Goal: Information Seeking & Learning: Find specific fact

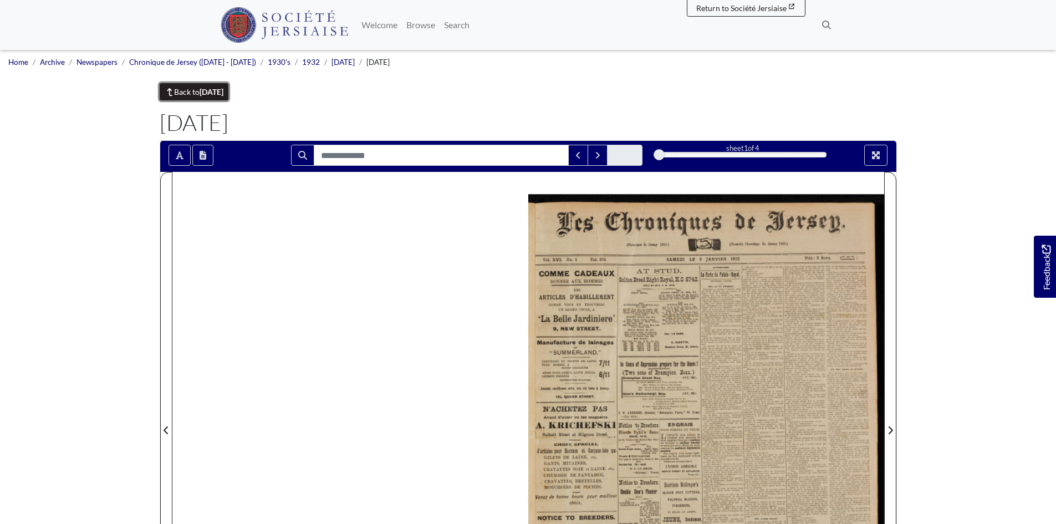
drag, startPoint x: 0, startPoint y: 0, endPoint x: 171, endPoint y: 87, distance: 191.6
click at [171, 87] on link "Back to January 1932" at bounding box center [194, 91] width 69 height 17
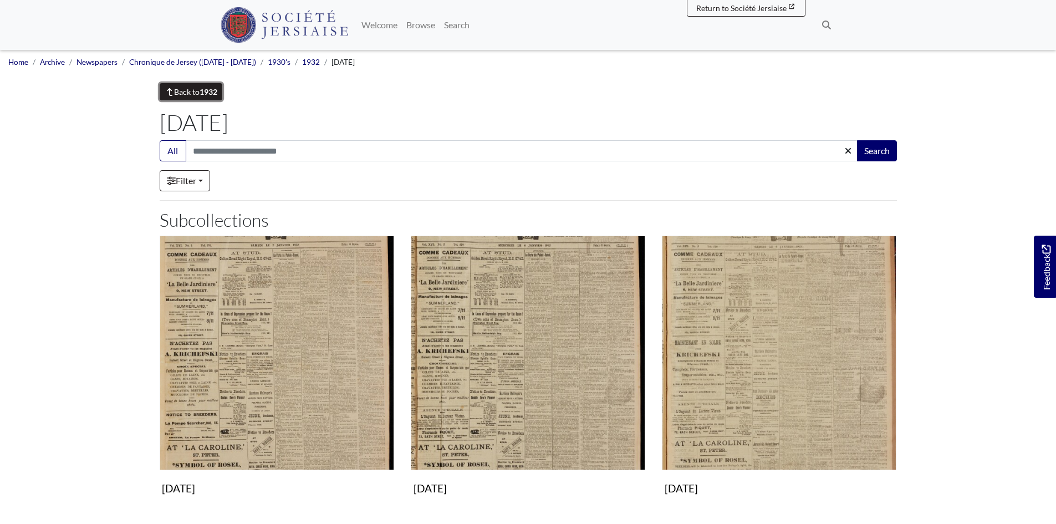
click at [199, 91] on link "Back to 1932" at bounding box center [191, 91] width 63 height 17
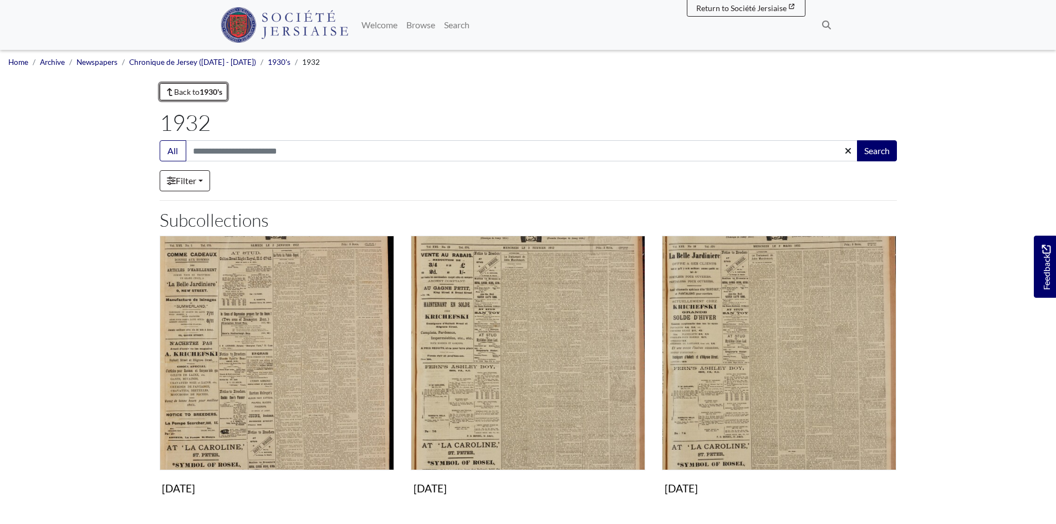
click at [199, 91] on link "Back to 1930's" at bounding box center [194, 91] width 68 height 17
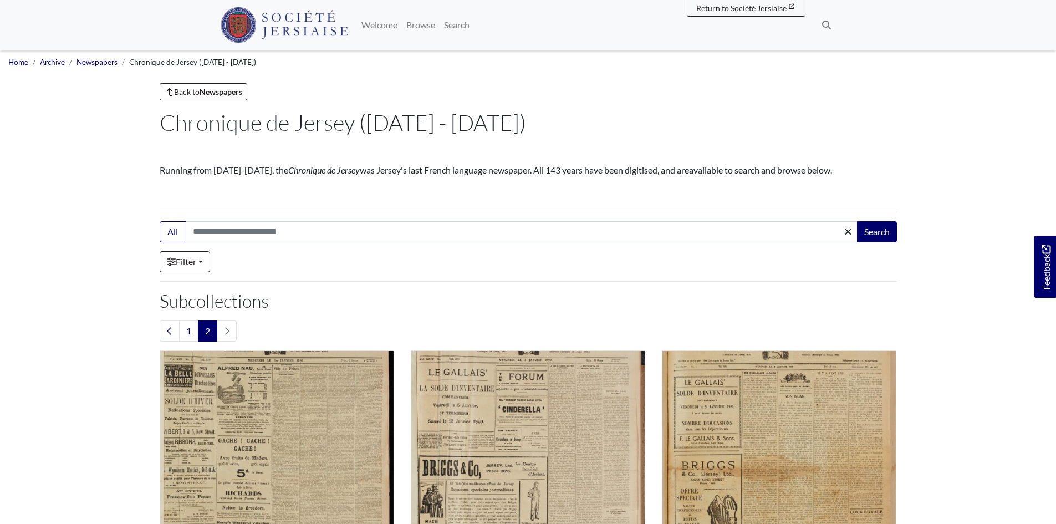
scroll to position [166, 0]
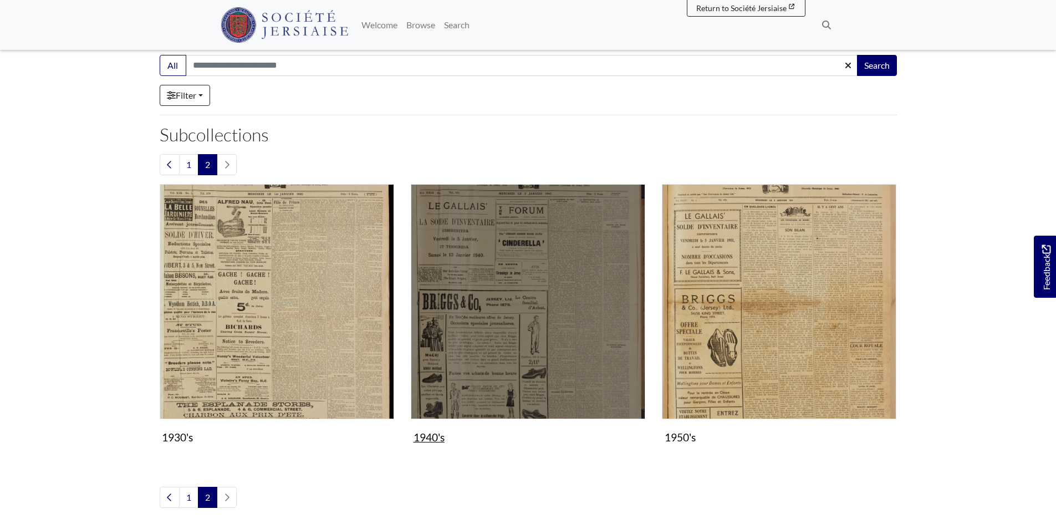
click at [488, 246] on img "Subcollection" at bounding box center [528, 301] width 234 height 234
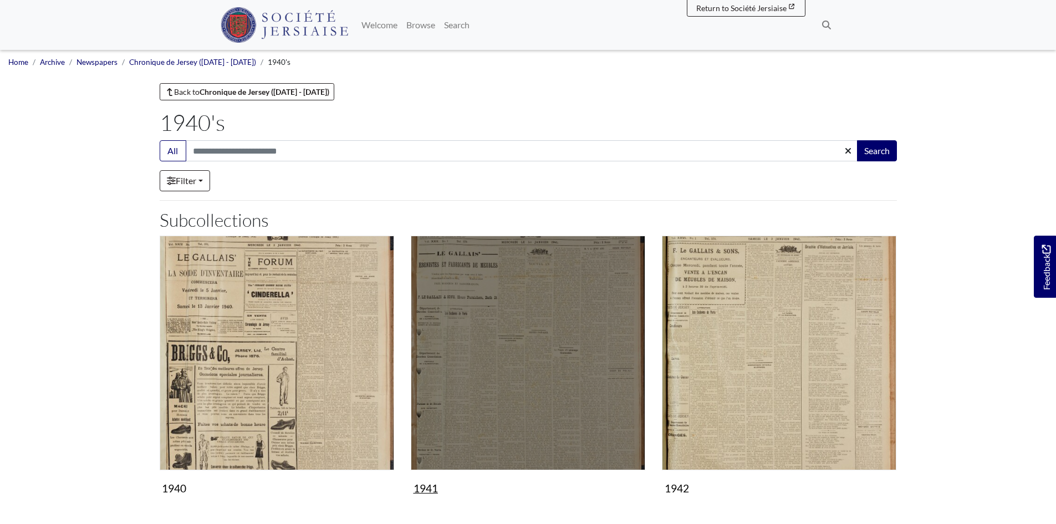
click at [513, 390] on img "Subcollection" at bounding box center [528, 352] width 234 height 234
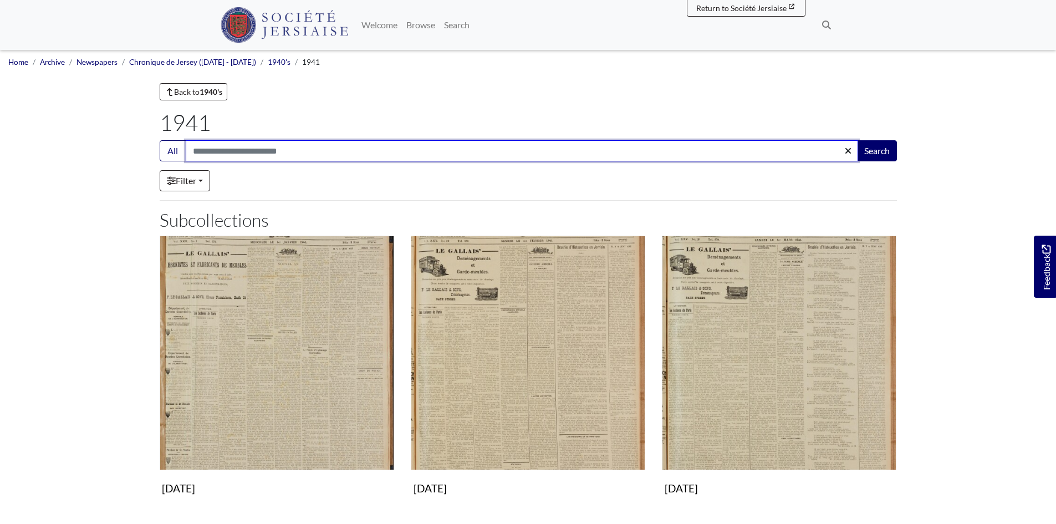
click at [229, 150] on input "Search:" at bounding box center [522, 150] width 672 height 21
type input "*******"
click at [857, 140] on button "Search" at bounding box center [877, 150] width 40 height 21
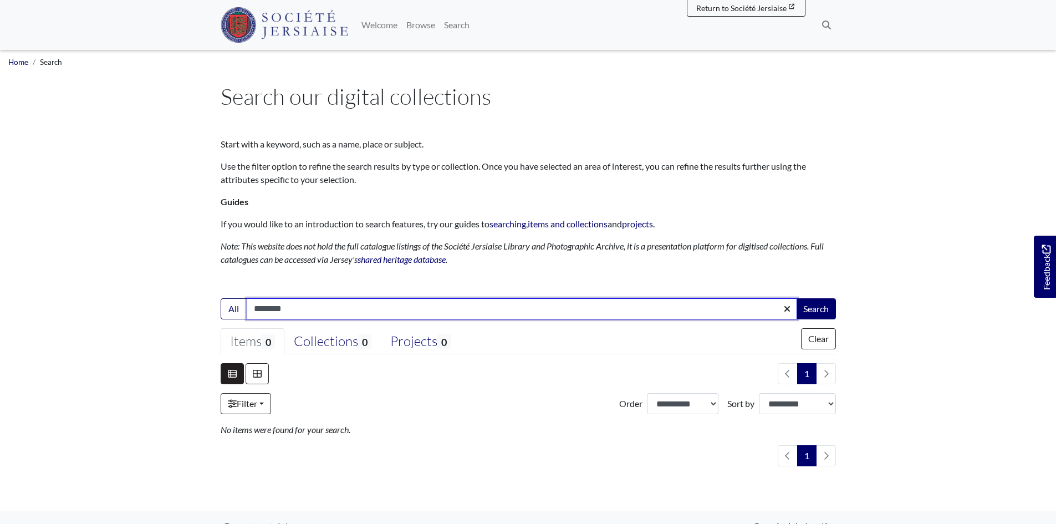
type input "********"
click at [796, 298] on button "Search" at bounding box center [816, 308] width 40 height 21
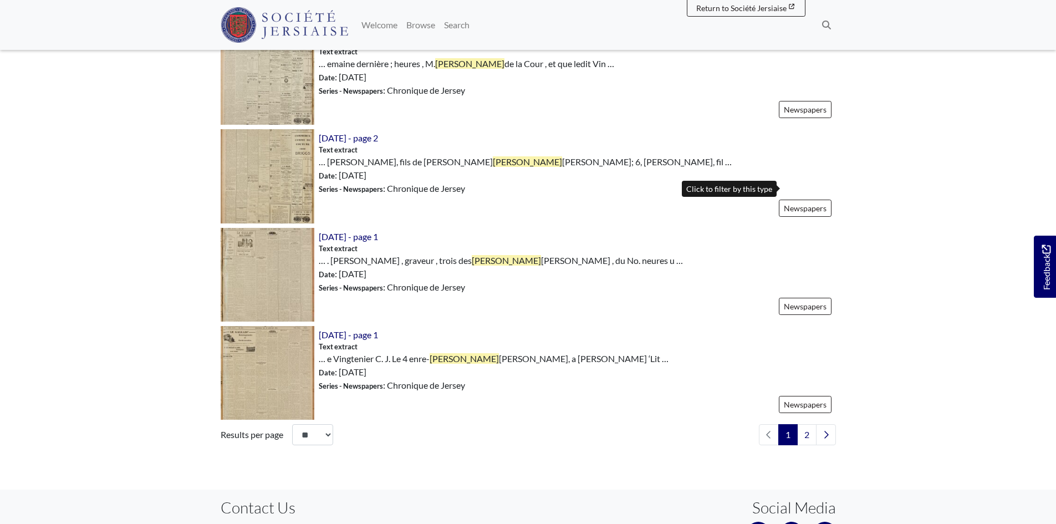
scroll to position [1496, 0]
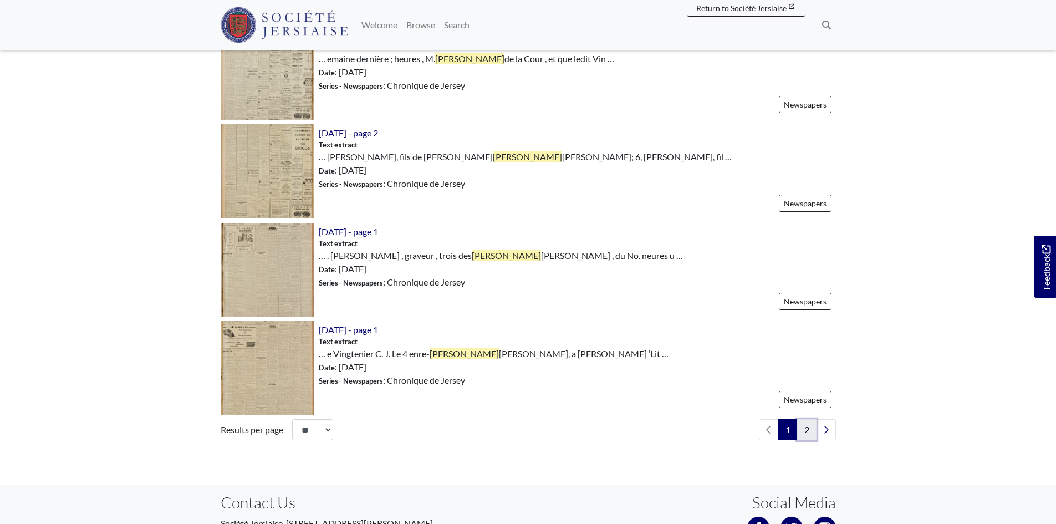
click at [810, 419] on link "2" at bounding box center [806, 429] width 19 height 21
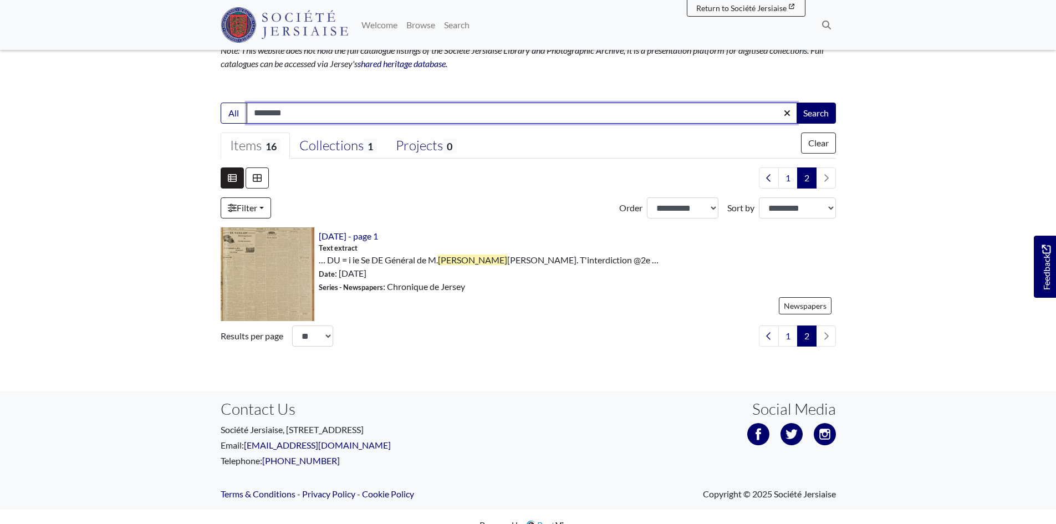
scroll to position [212, 0]
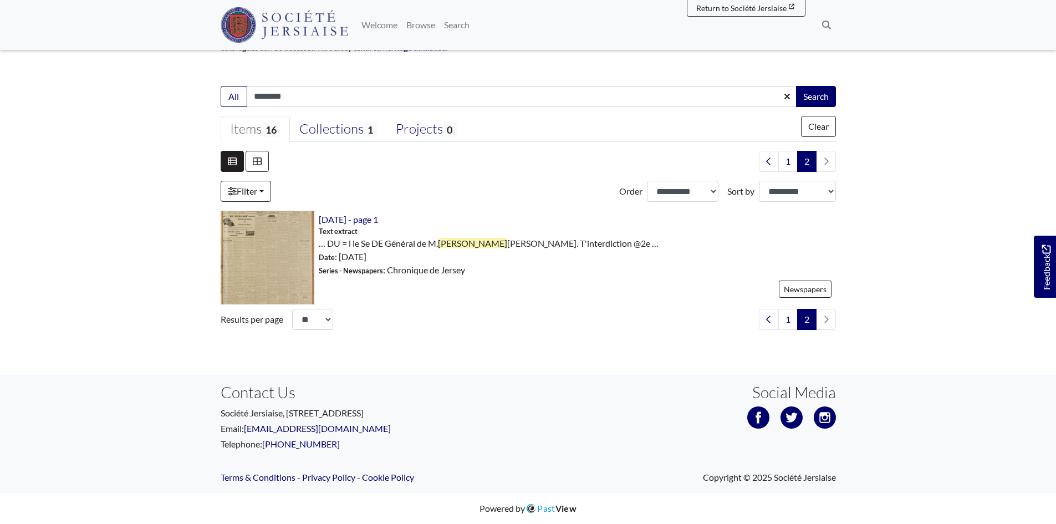
click at [887, 338] on body "Menu" at bounding box center [528, 156] width 1056 height 736
